Goal: Task Accomplishment & Management: Manage account settings

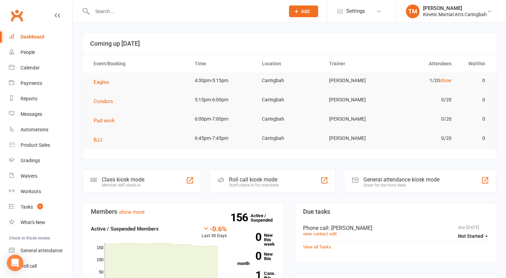
click at [122, 12] on input "text" at bounding box center [185, 12] width 190 height 10
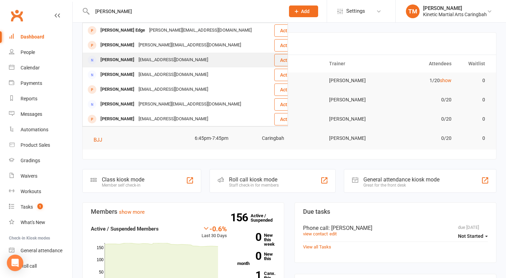
type input "[PERSON_NAME]"
click at [122, 60] on div "[PERSON_NAME]" at bounding box center [117, 60] width 38 height 10
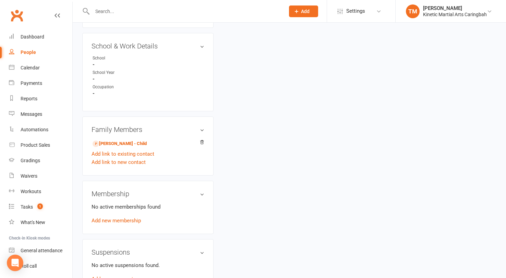
scroll to position [295, 0]
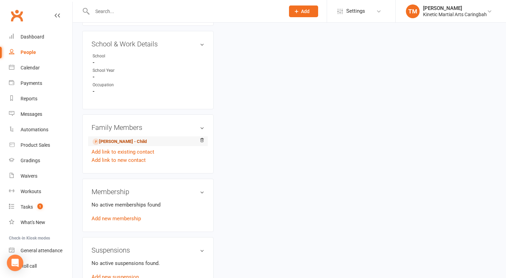
click at [104, 141] on link "[PERSON_NAME] - Child" at bounding box center [120, 141] width 54 height 7
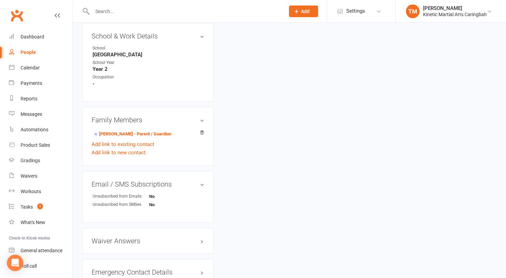
scroll to position [442, 0]
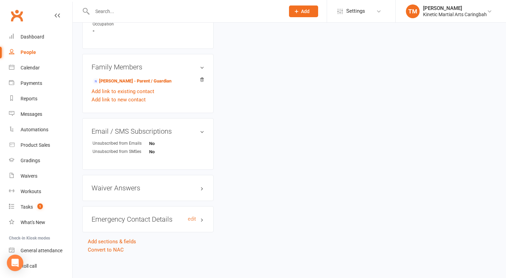
click at [129, 215] on h3 "Emergency Contact Details edit" at bounding box center [148, 219] width 113 height 8
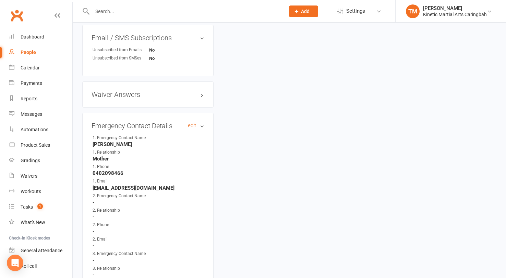
scroll to position [542, 0]
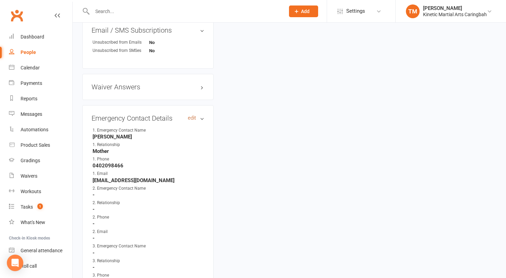
click at [189, 115] on link "edit" at bounding box center [192, 118] width 8 height 6
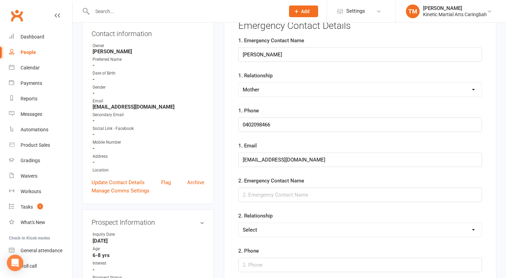
scroll to position [77, 0]
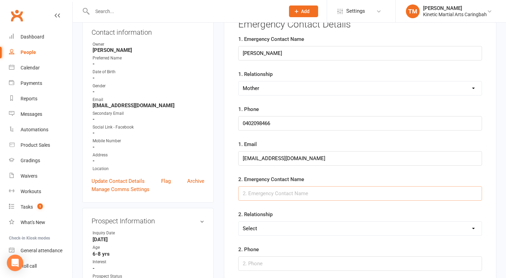
click at [273, 196] on input "text" at bounding box center [360, 193] width 244 height 14
type input "Mark"
click at [259, 231] on select "Select Mother Father Wife / Girlfriend Husband / Boyfriend Grandmother / Aunt G…" at bounding box center [360, 228] width 243 height 14
select select "Father"
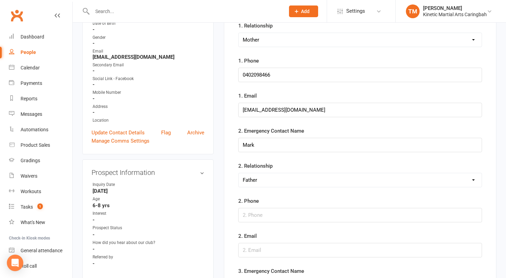
scroll to position [129, 0]
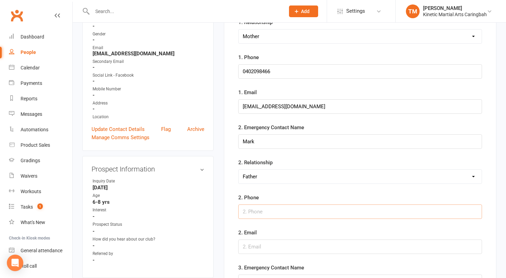
click at [271, 211] on input "text" at bounding box center [360, 211] width 244 height 14
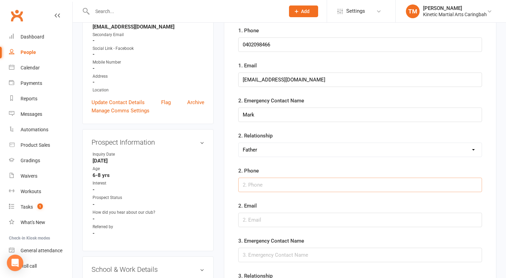
scroll to position [156, 0]
type input "0433239525"
paste input "0433239525"
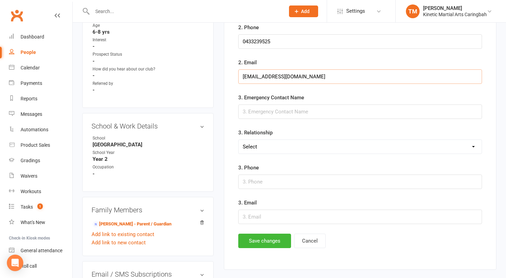
scroll to position [309, 0]
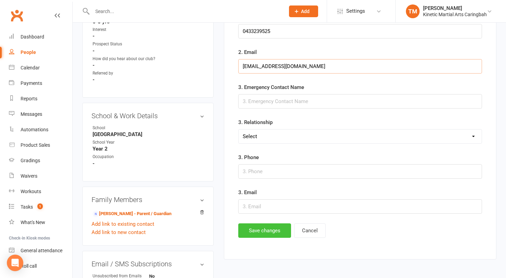
type input "[EMAIL_ADDRESS][DOMAIN_NAME]"
click at [258, 226] on button "Save changes" at bounding box center [264, 230] width 53 height 14
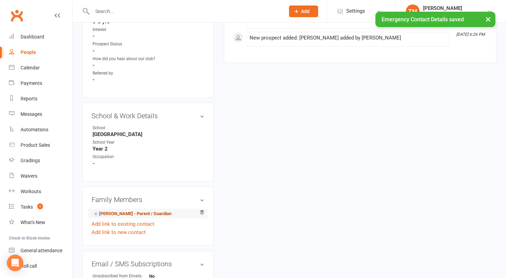
click at [120, 212] on link "[PERSON_NAME] - Parent / Guardian" at bounding box center [132, 213] width 79 height 7
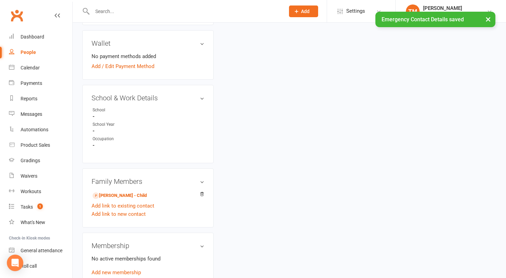
scroll to position [254, 0]
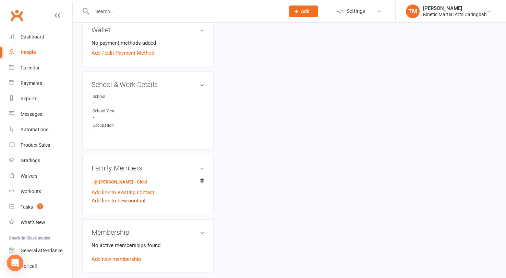
click at [110, 200] on link "Add link to new contact" at bounding box center [119, 200] width 54 height 8
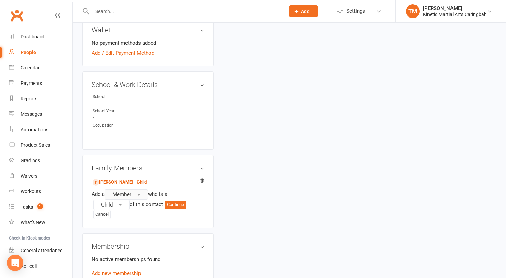
click at [128, 193] on span "Member" at bounding box center [122, 194] width 19 height 6
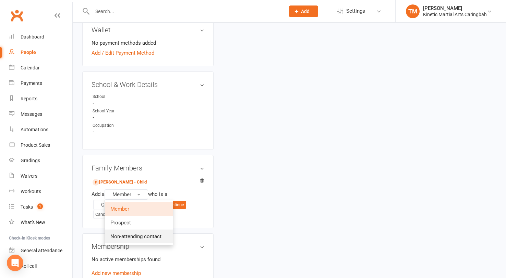
click at [125, 236] on span "Non-attending contact" at bounding box center [135, 236] width 51 height 6
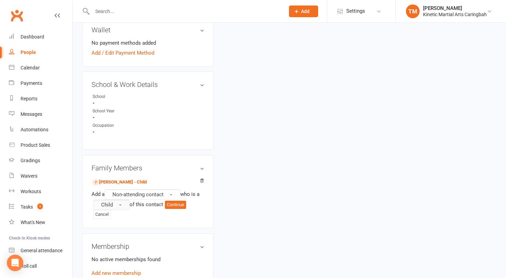
click at [122, 201] on button "Child" at bounding box center [111, 204] width 36 height 10
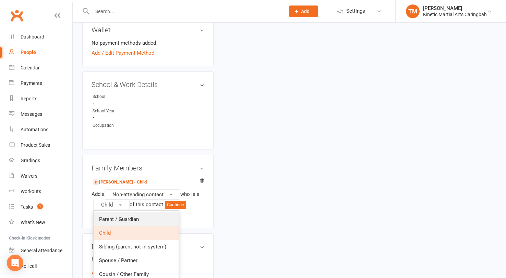
click at [123, 216] on span "Parent / Guardian" at bounding box center [119, 219] width 40 height 6
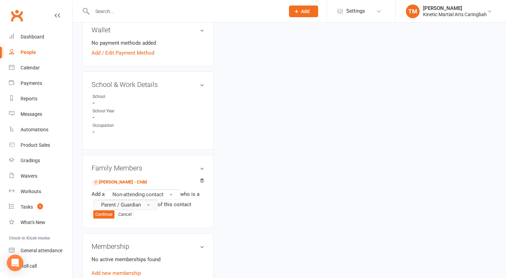
click at [120, 204] on span "Parent / Guardian" at bounding box center [121, 204] width 40 height 6
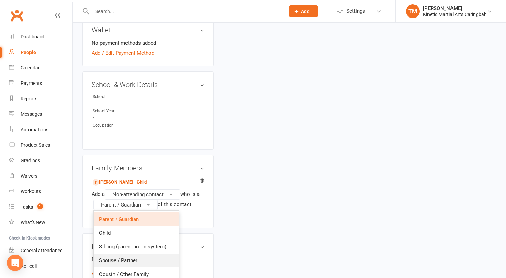
click at [125, 253] on link "Spouse / Partner" at bounding box center [136, 260] width 85 height 14
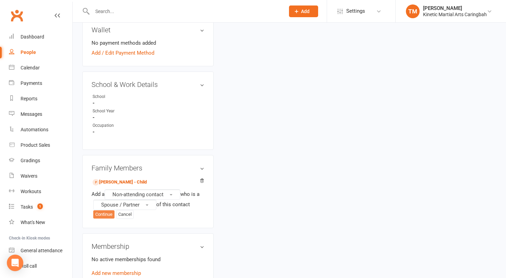
click at [107, 212] on button "Continue" at bounding box center [103, 214] width 21 height 8
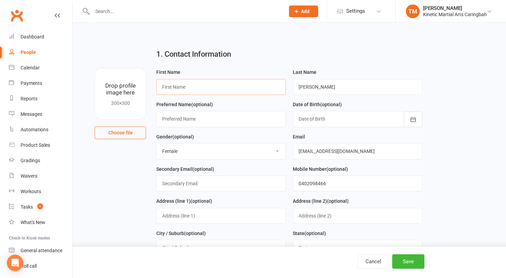
click at [220, 88] on input "text" at bounding box center [221, 87] width 130 height 16
type input "z"
type input "Mark"
paste input "0433239525 [EMAIL_ADDRESS][DOMAIN_NAME]"
type input "[EMAIL_ADDRESS][DOMAIN_NAME]"
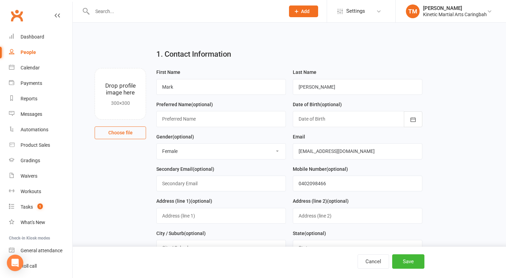
click at [190, 156] on select "Select [DEMOGRAPHIC_DATA] [DEMOGRAPHIC_DATA] Other" at bounding box center [221, 150] width 129 height 15
select select "[DEMOGRAPHIC_DATA]"
paste input "33239525 [EMAIL_ADDRESS][DOMAIN_NAME]"
type input "0433239525"
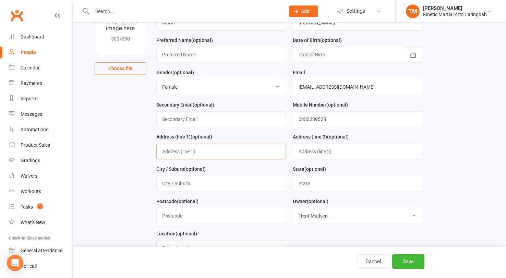
scroll to position [65, 0]
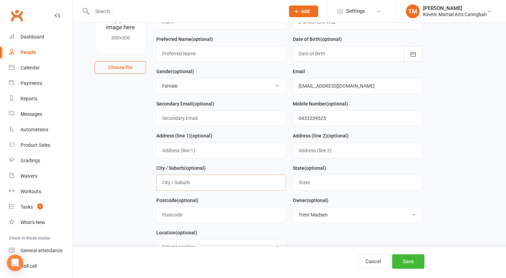
click at [209, 186] on input "text" at bounding box center [221, 182] width 130 height 16
type input "Caringbah South"
type input "[GEOGRAPHIC_DATA]"
type input "2229"
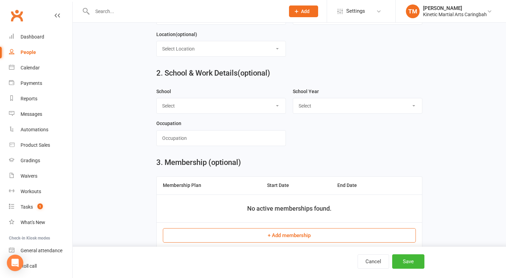
scroll to position [283, 0]
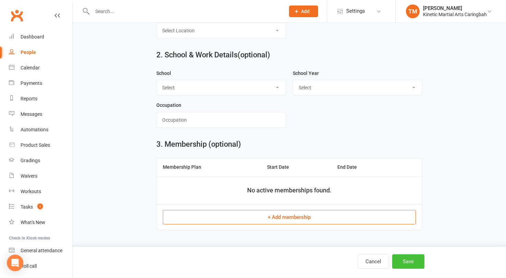
click at [410, 261] on button "Save" at bounding box center [408, 261] width 32 height 14
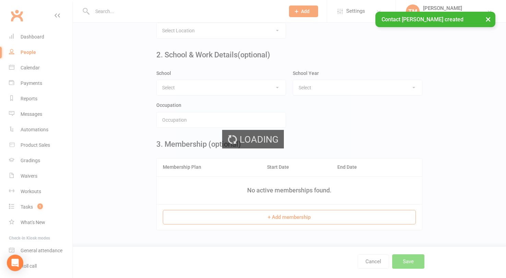
scroll to position [0, 0]
